Goal: Information Seeking & Learning: Learn about a topic

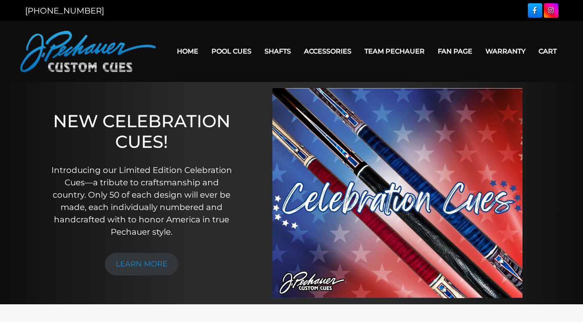
click at [187, 51] on link "Home" at bounding box center [187, 51] width 35 height 21
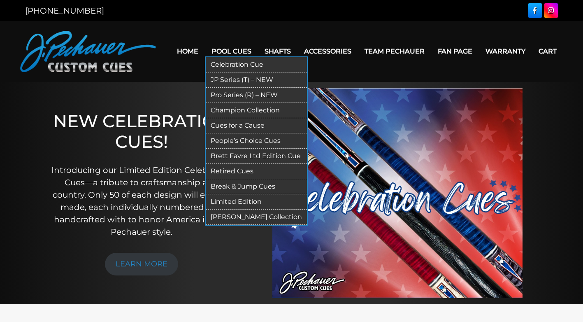
click at [234, 77] on link "JP Series (T) – NEW" at bounding box center [256, 79] width 101 height 15
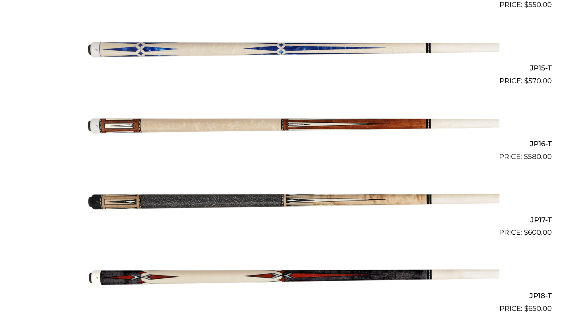
scroll to position [1316, 0]
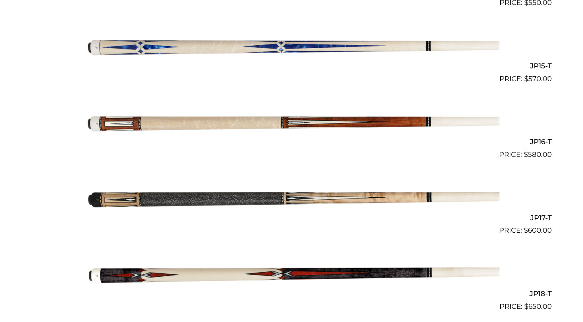
click at [305, 125] on img at bounding box center [291, 122] width 415 height 69
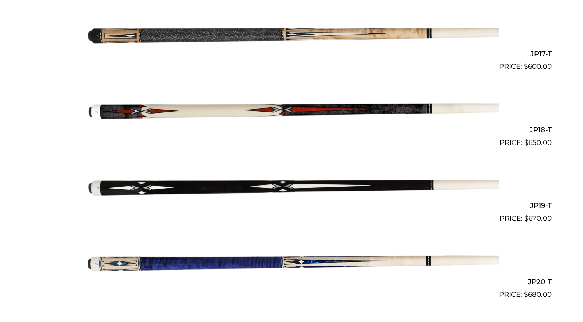
scroll to position [1481, 0]
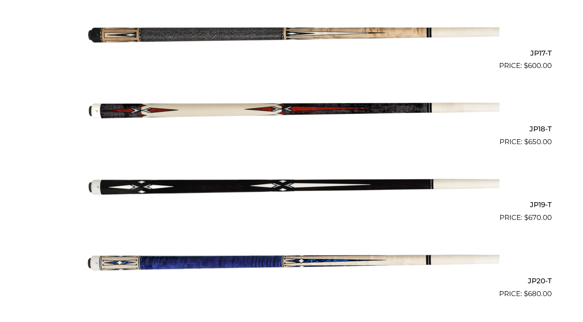
click at [205, 108] on img at bounding box center [291, 108] width 415 height 69
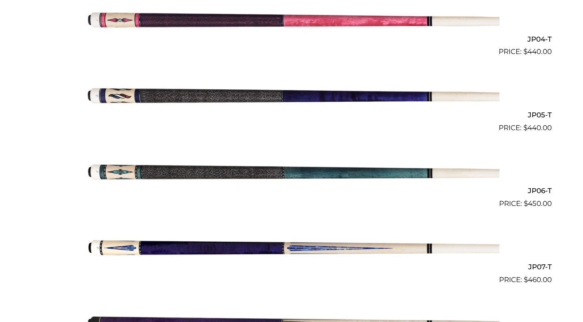
scroll to position [508, 0]
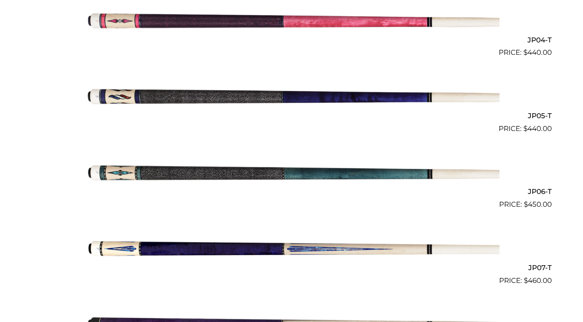
click at [175, 170] on img at bounding box center [291, 171] width 415 height 69
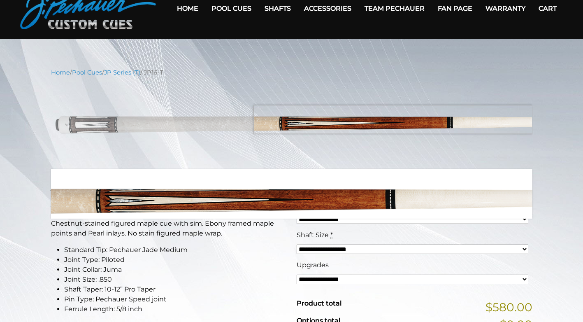
scroll to position [41, 0]
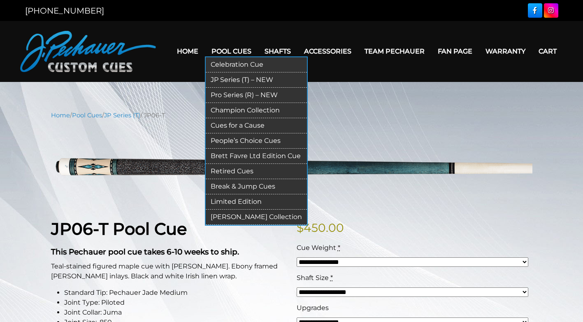
click at [225, 51] on link "Pool Cues" at bounding box center [231, 51] width 53 height 21
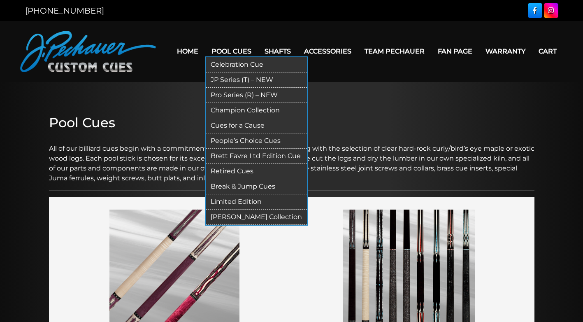
click at [228, 143] on link "People’s Choice Cues" at bounding box center [256, 140] width 101 height 15
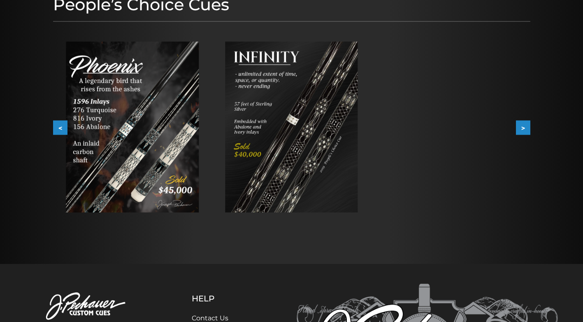
scroll to position [123, 0]
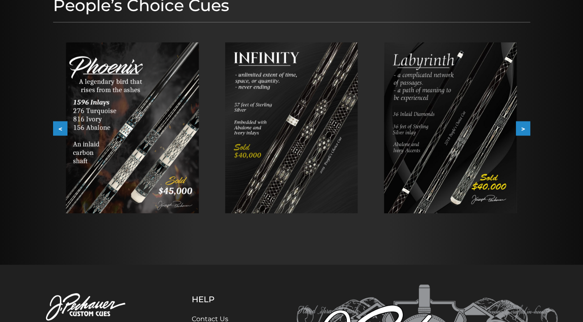
click at [294, 146] on img at bounding box center [291, 127] width 133 height 171
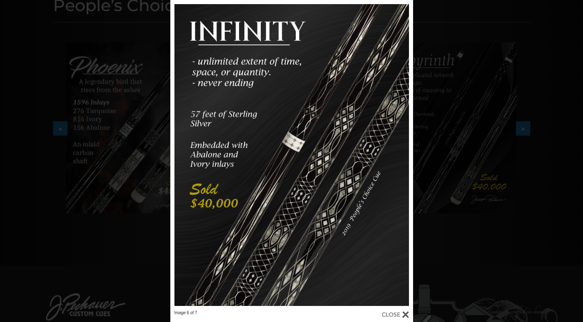
click at [462, 152] on div "Image 6 of 7" at bounding box center [291, 161] width 583 height 322
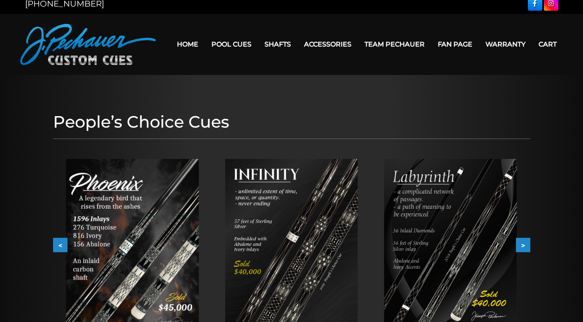
scroll to position [0, 0]
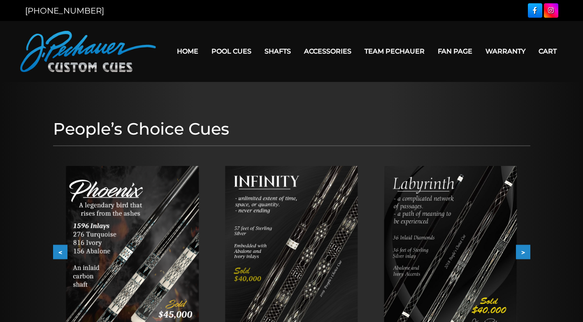
click at [149, 266] on img at bounding box center [132, 251] width 133 height 171
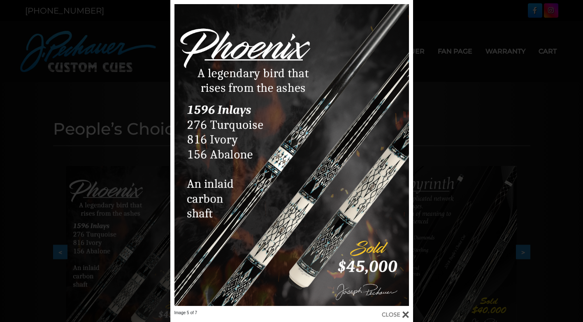
click at [468, 161] on div "Image 5 of 7" at bounding box center [291, 161] width 583 height 322
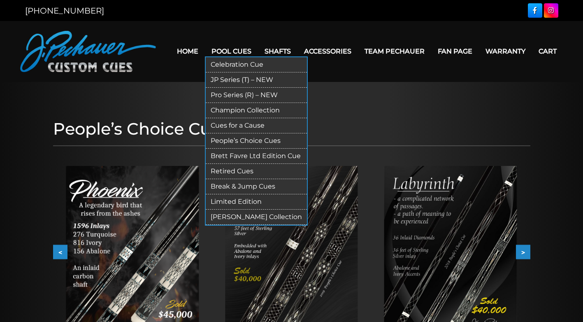
click at [225, 49] on link "Pool Cues" at bounding box center [231, 51] width 53 height 21
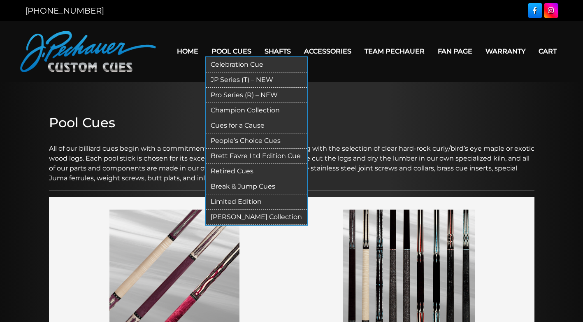
click at [254, 125] on link "Cues for a Cause" at bounding box center [256, 125] width 101 height 15
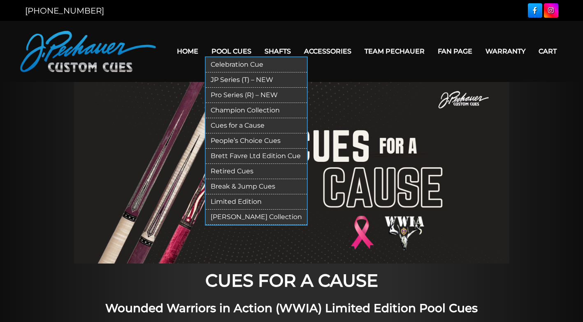
click at [253, 67] on link "Celebration Cue" at bounding box center [256, 64] width 101 height 15
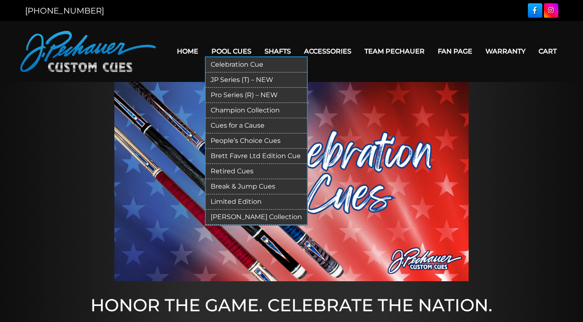
click at [236, 81] on link "JP Series (T) – NEW" at bounding box center [256, 79] width 101 height 15
